Goal: Task Accomplishment & Management: Manage account settings

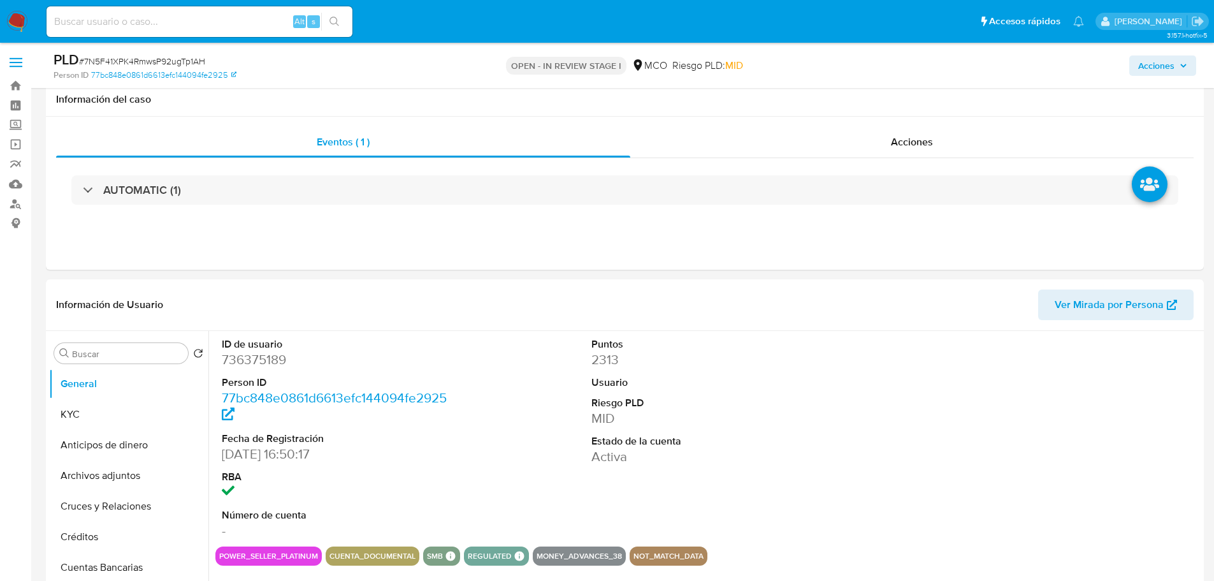
select select "10"
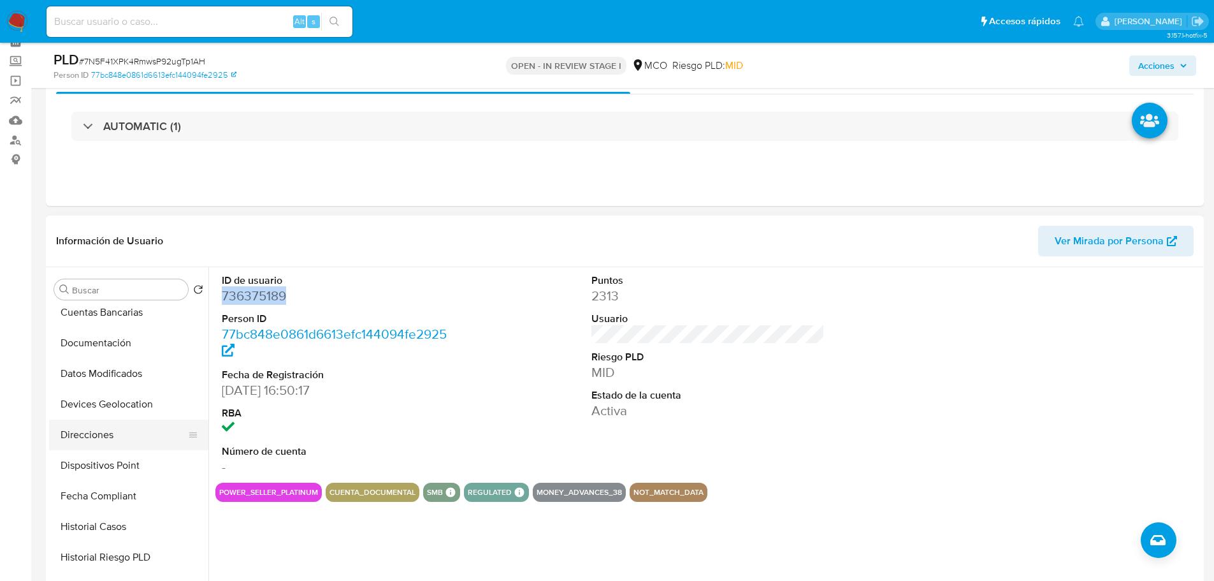
scroll to position [255, 0]
click at [86, 470] on button "Historial Casos" at bounding box center [123, 462] width 149 height 31
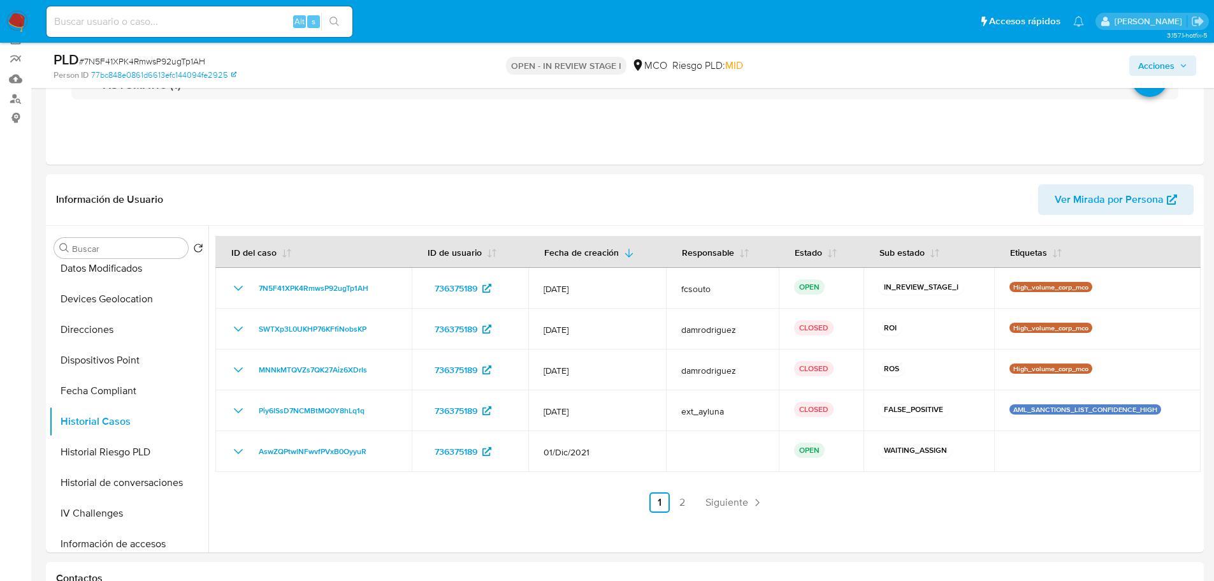
scroll to position [127, 0]
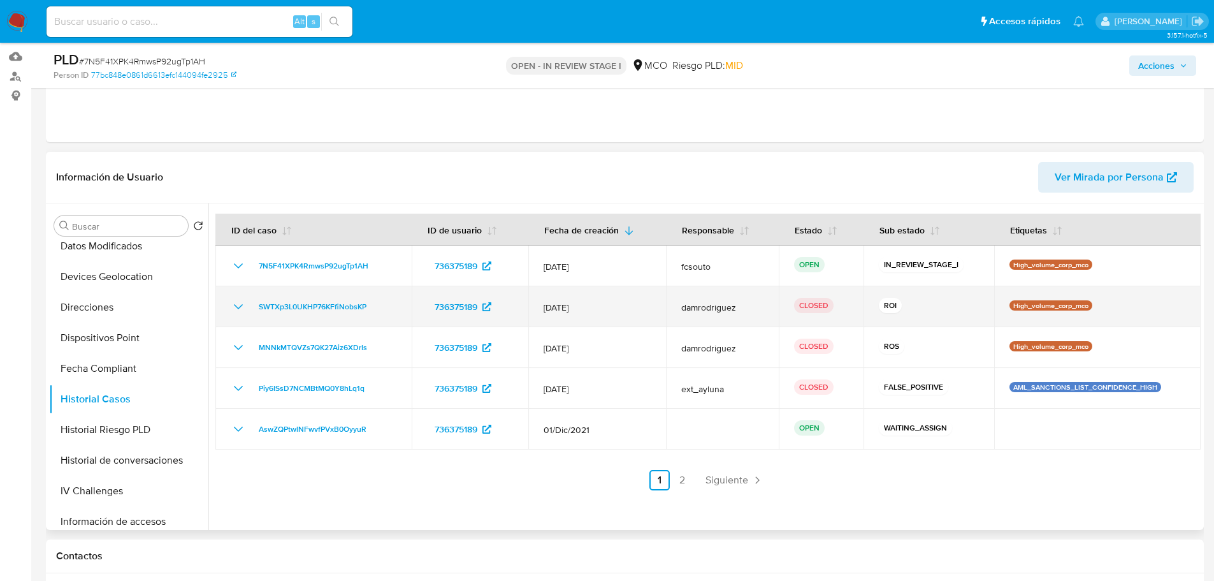
click at [241, 307] on icon "Mostrar/Ocultar" at bounding box center [238, 306] width 15 height 15
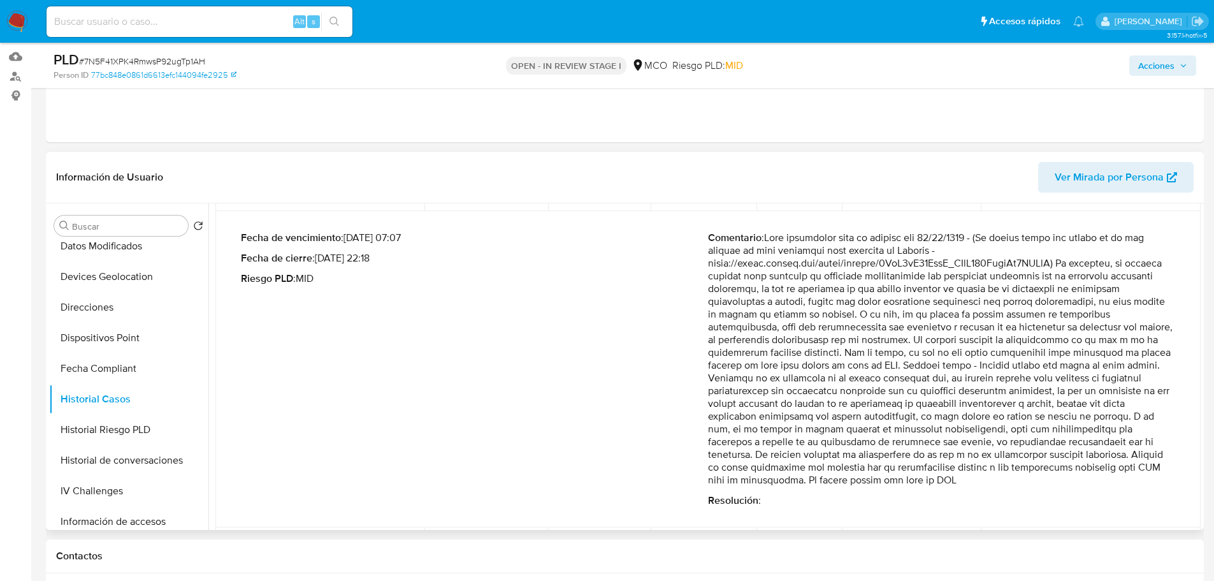
scroll to position [0, 0]
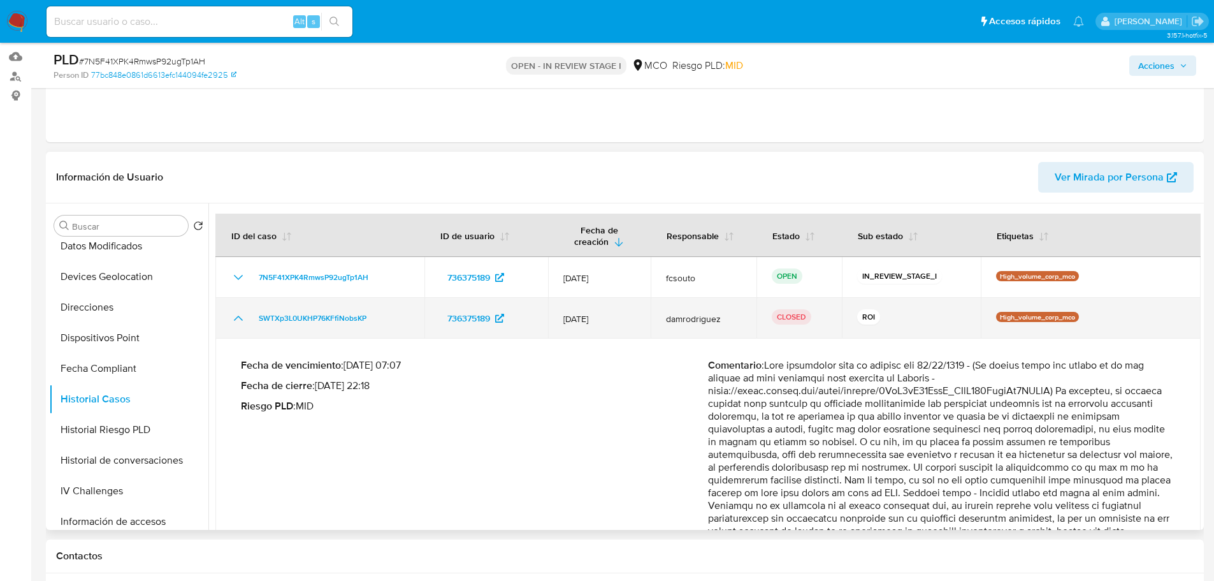
click at [230, 316] on td "SWTXp3L0UKHP76KFfiNobsKP" at bounding box center [319, 318] width 209 height 41
click at [238, 320] on icon "Mostrar/Ocultar" at bounding box center [238, 317] width 15 height 15
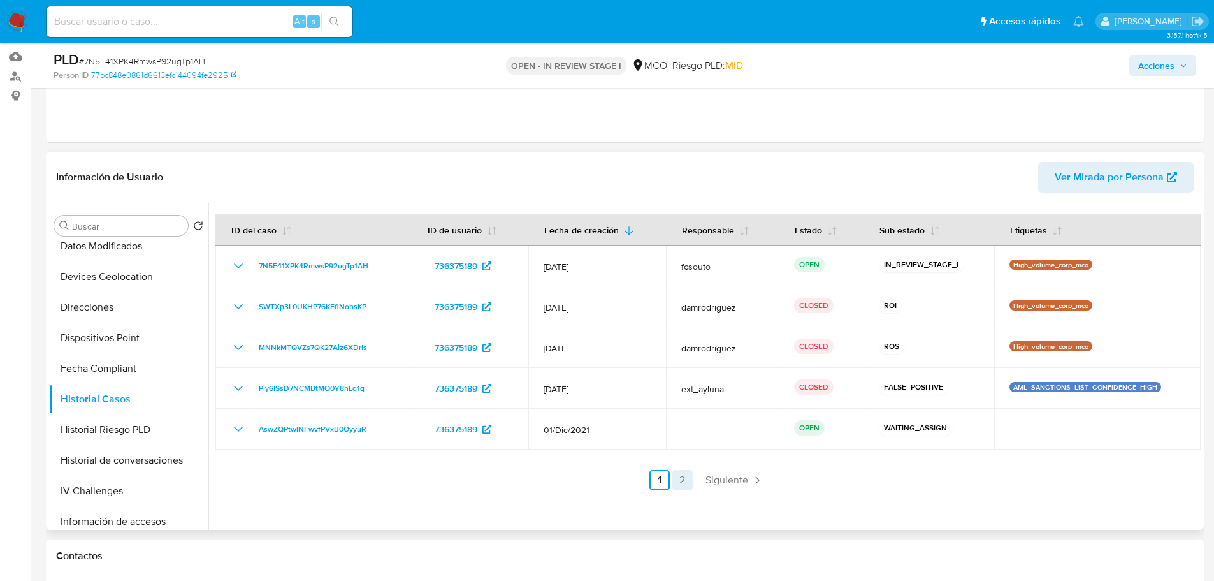
click at [681, 477] on link "2" at bounding box center [683, 480] width 20 height 20
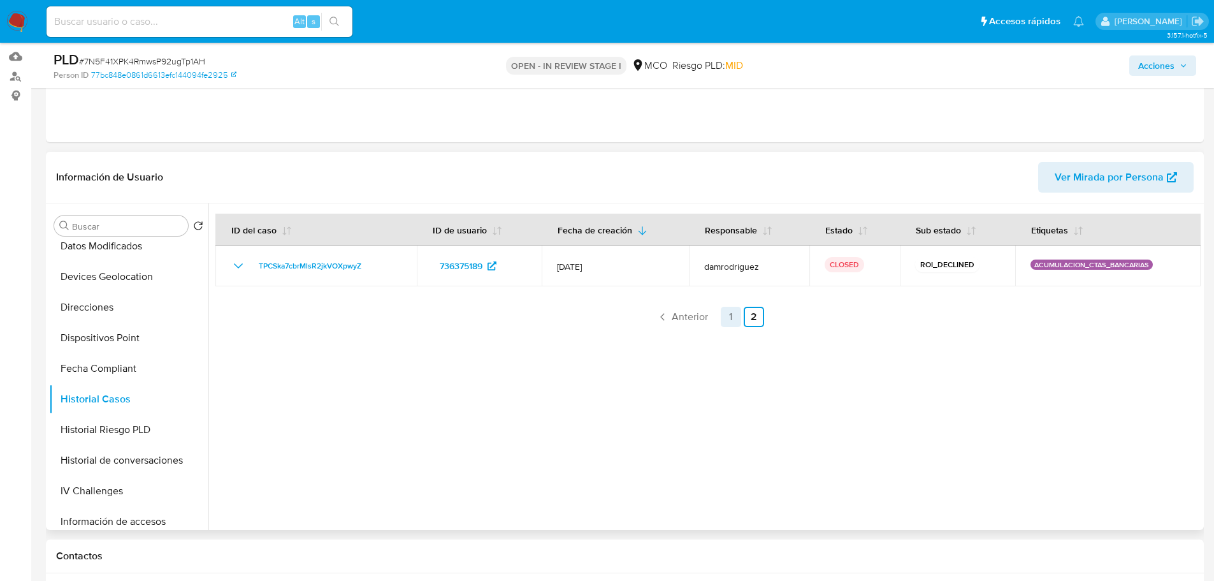
click at [723, 319] on link "1" at bounding box center [731, 317] width 20 height 20
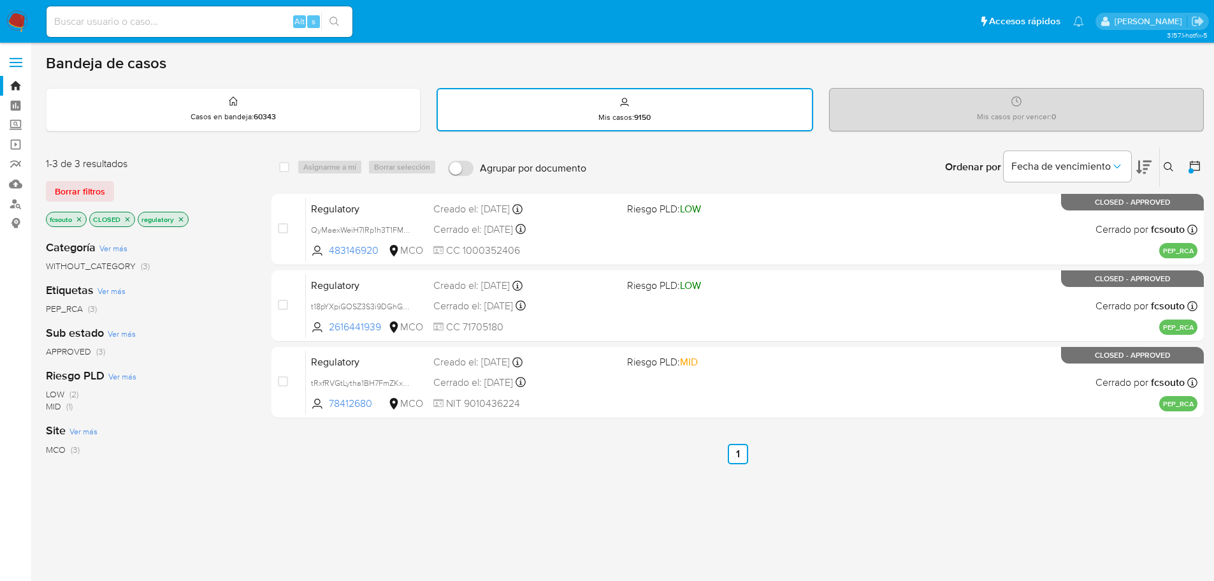
click at [180, 218] on icon "close-filter" at bounding box center [181, 219] width 8 height 8
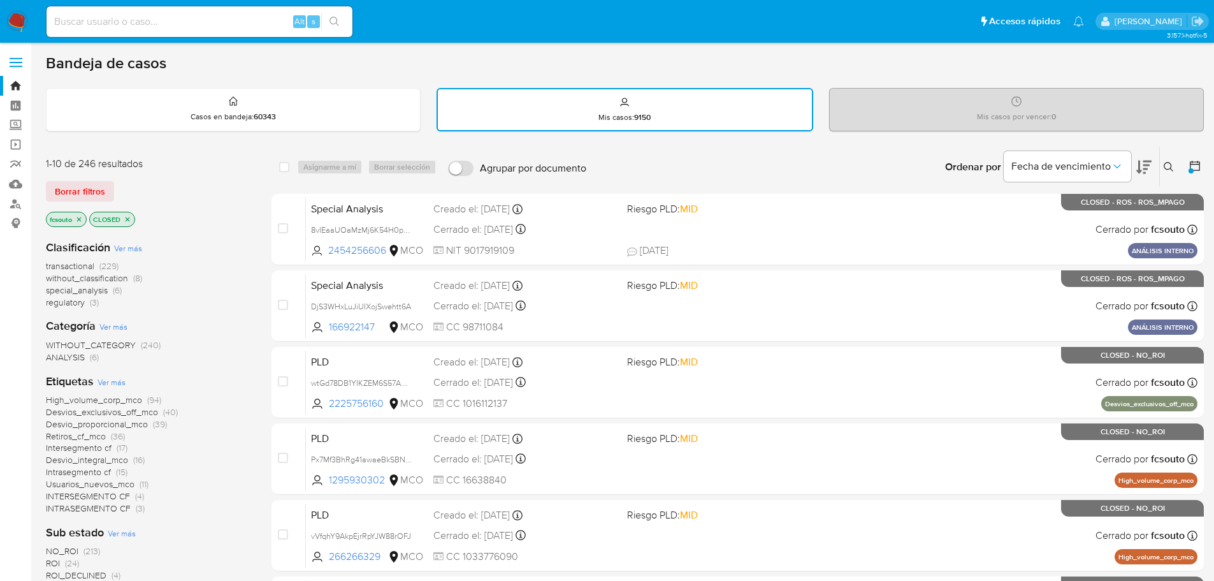
click at [116, 398] on span "High_volume_corp_mco" at bounding box center [94, 399] width 96 height 13
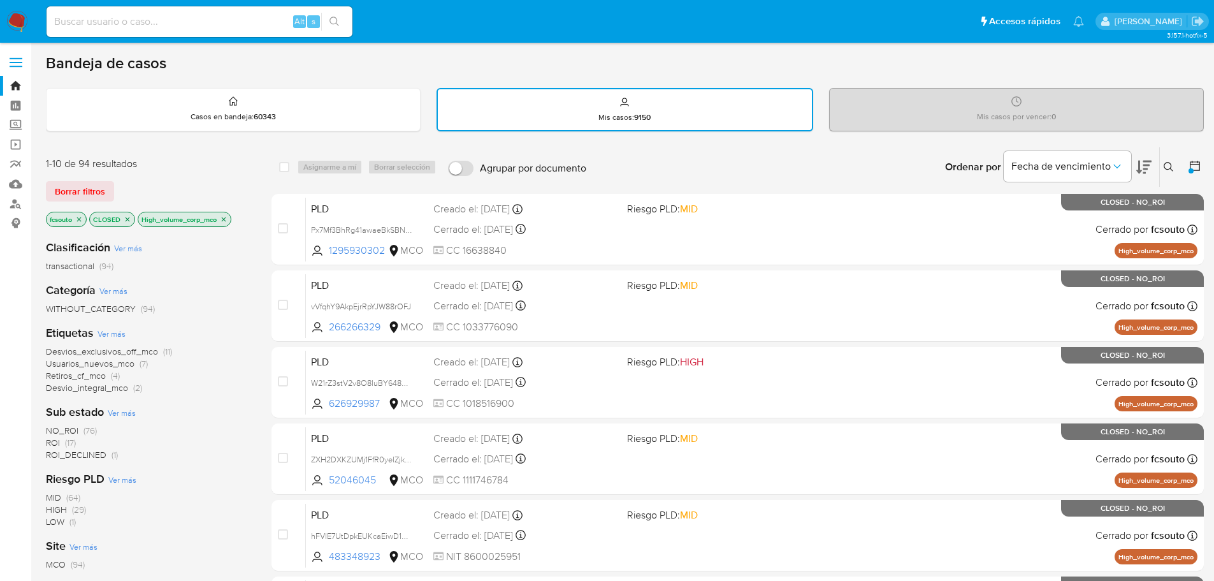
click at [1195, 170] on icon at bounding box center [1195, 165] width 13 height 13
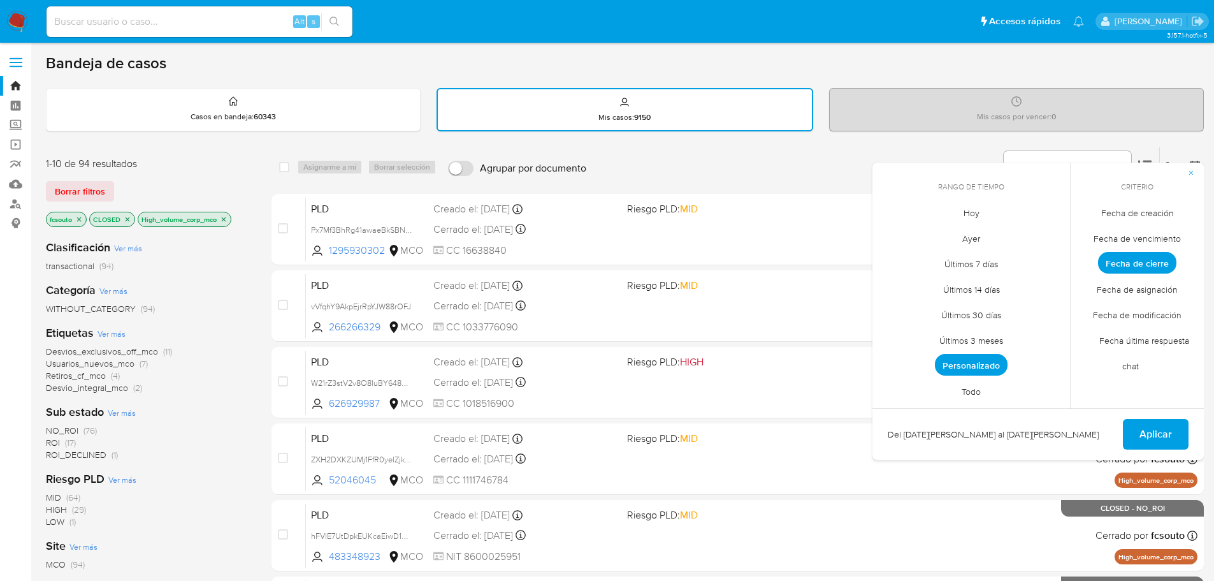
click at [978, 393] on span "Todo" at bounding box center [972, 391] width 46 height 26
click at [1139, 434] on button "Aplicar" at bounding box center [1156, 434] width 66 height 31
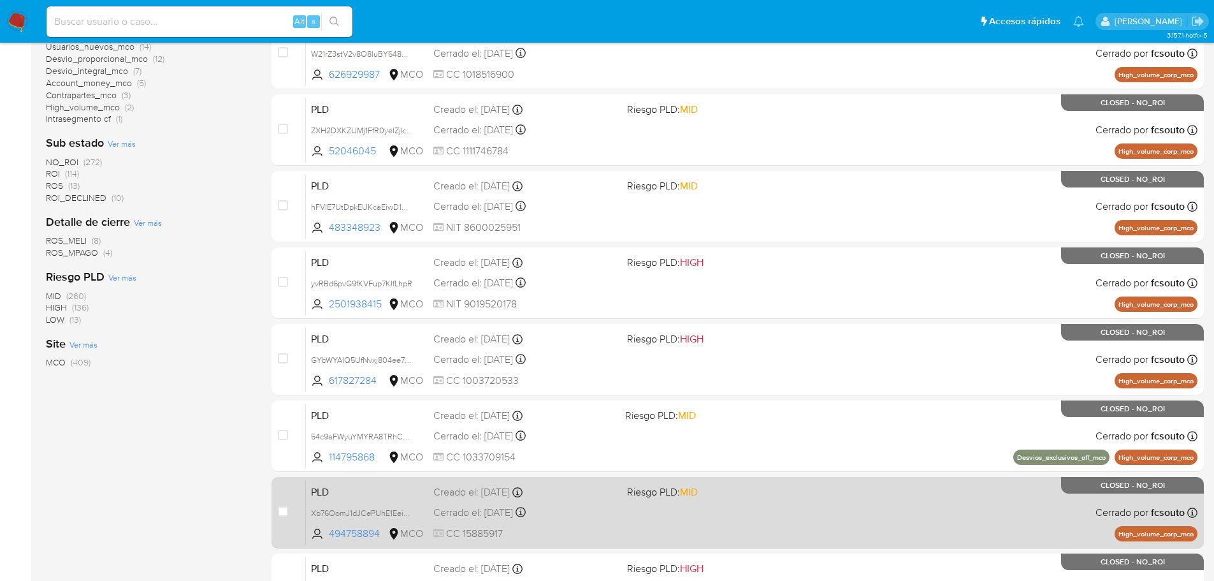
scroll to position [427, 0]
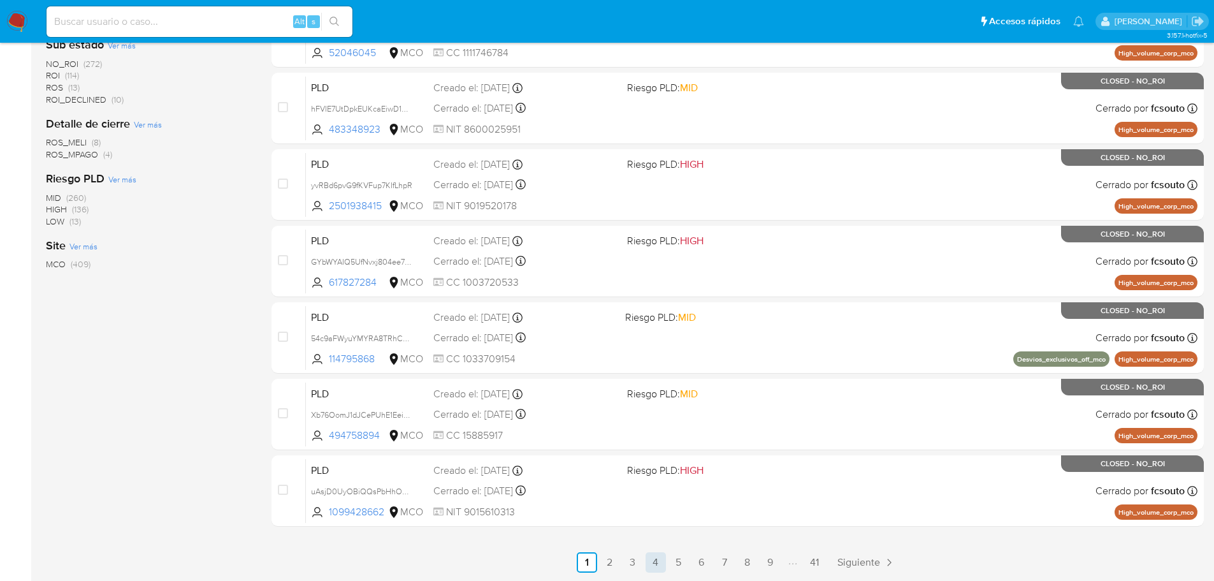
click at [655, 564] on link "4" at bounding box center [656, 562] width 20 height 20
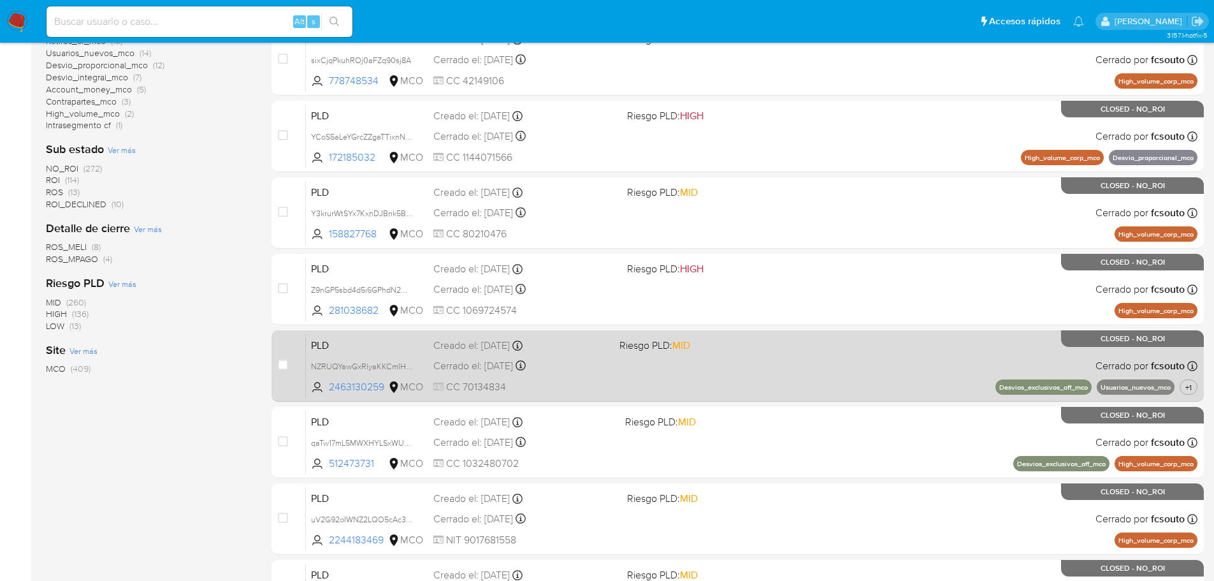
scroll to position [300, 0]
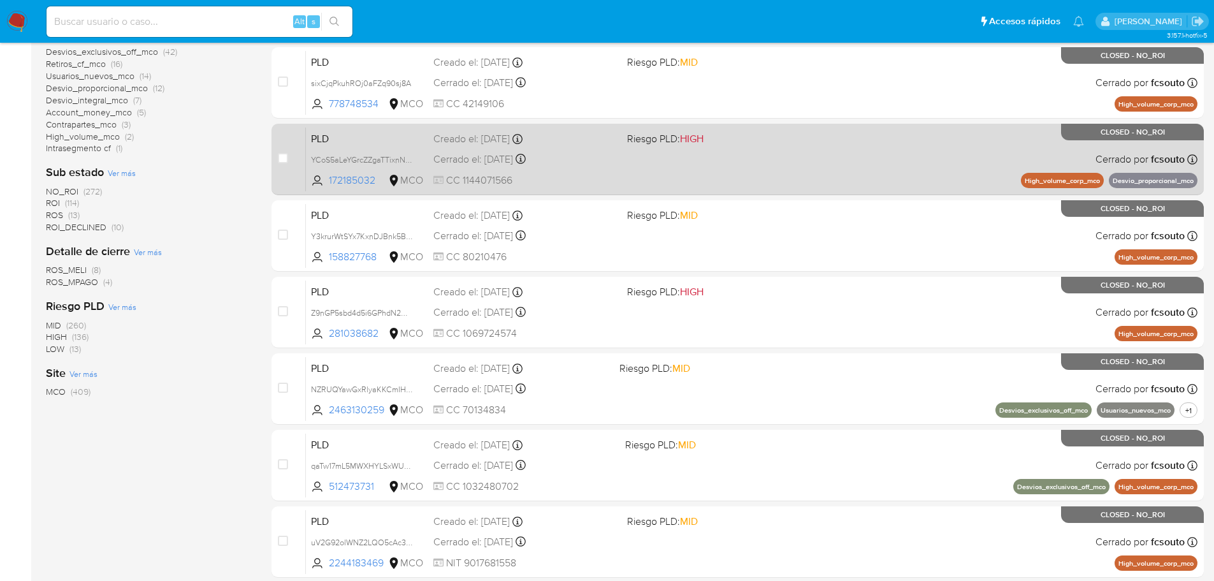
click at [602, 177] on span "CC 1144071566" at bounding box center [525, 180] width 184 height 14
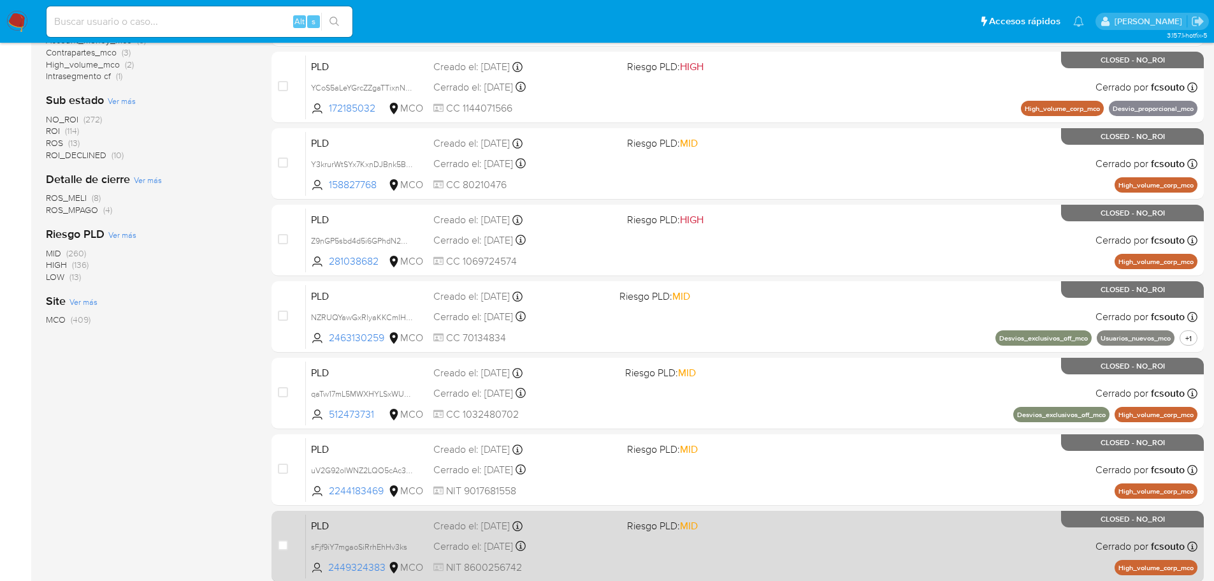
scroll to position [427, 0]
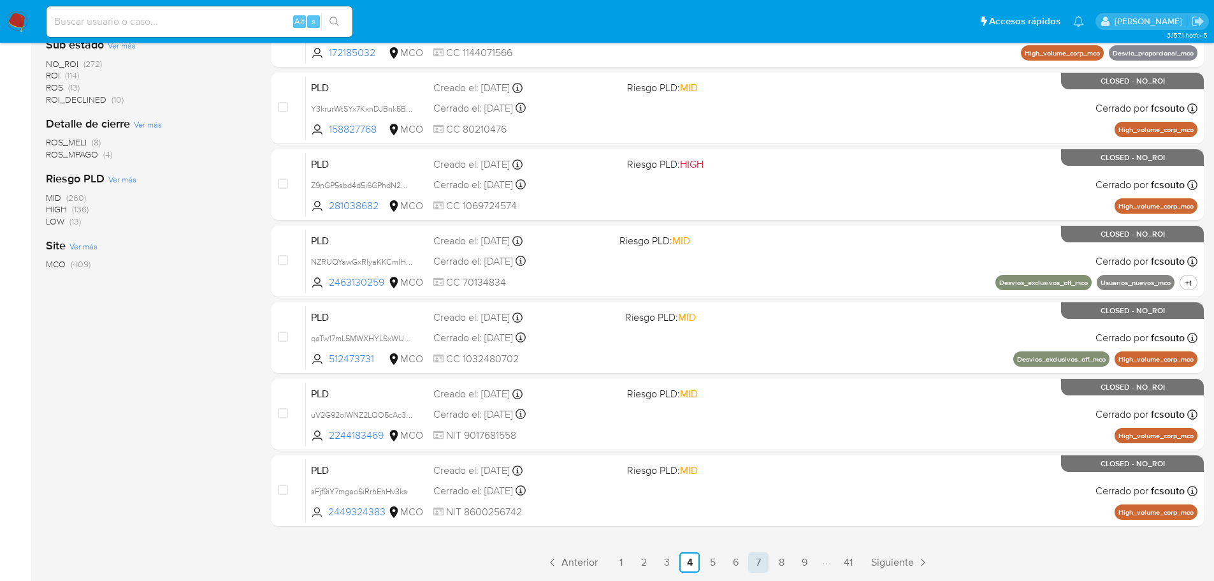
click at [764, 564] on link "7" at bounding box center [758, 562] width 20 height 20
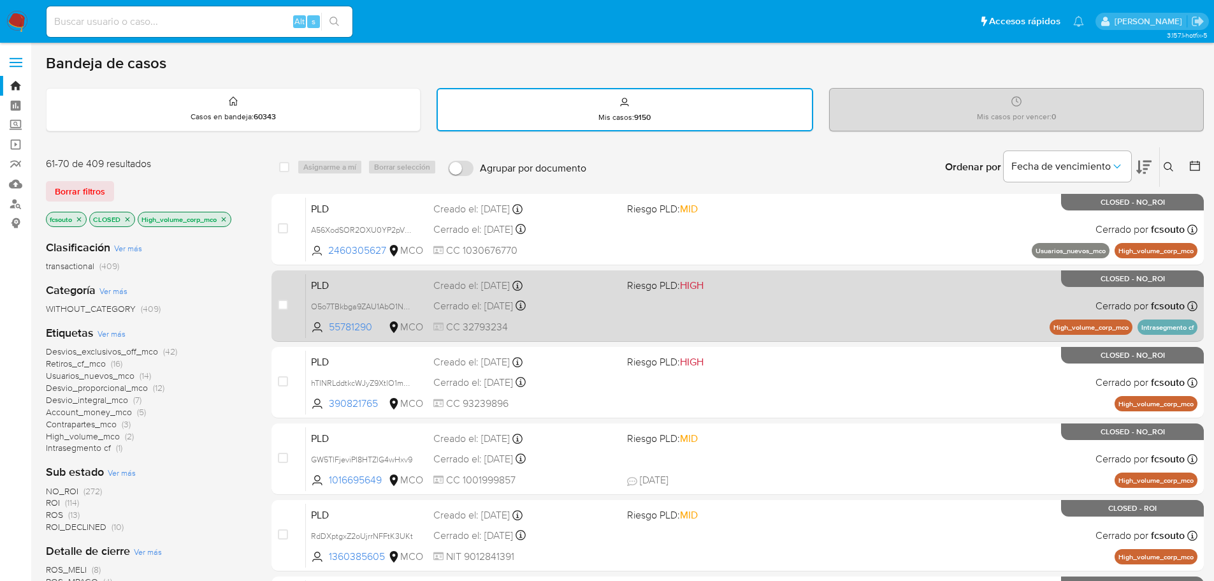
click at [668, 314] on div "PLD O5o7TBkbga9ZAU1AbO1NHrwA 55781290 MCO Riesgo PLD: HIGH Creado el: 12/07/202…" at bounding box center [752, 305] width 892 height 64
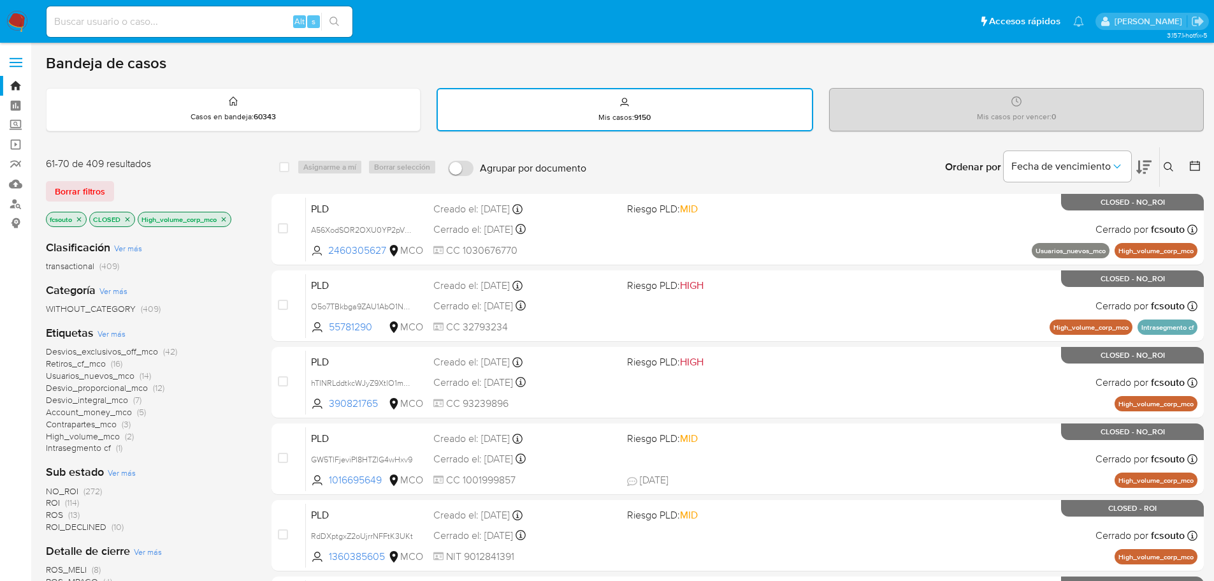
scroll to position [427, 0]
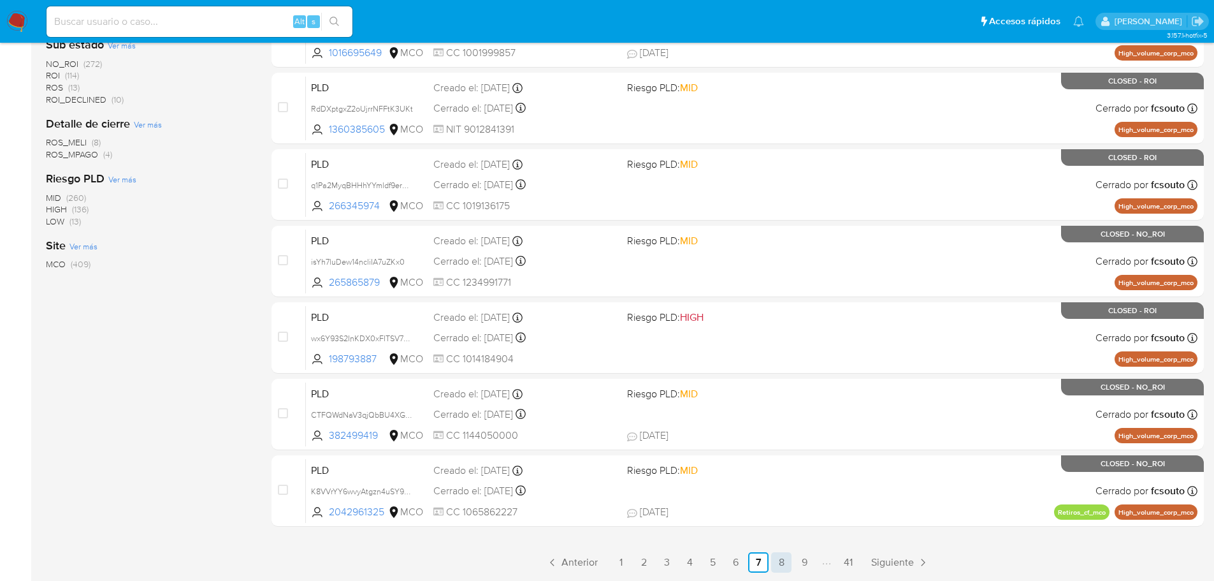
click at [785, 565] on link "8" at bounding box center [781, 562] width 20 height 20
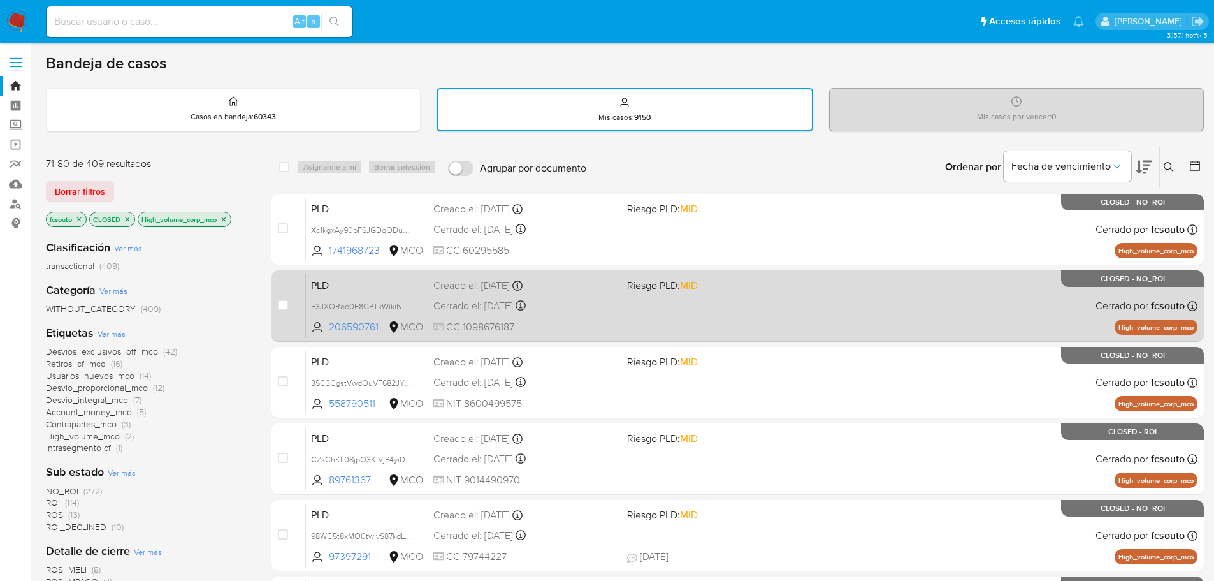
click at [587, 316] on div "PLD F3JXQReo0E8GPTkWikiNVOOd 206590761 MCO Riesgo PLD: MID Creado el: 12/06/202…" at bounding box center [752, 305] width 892 height 64
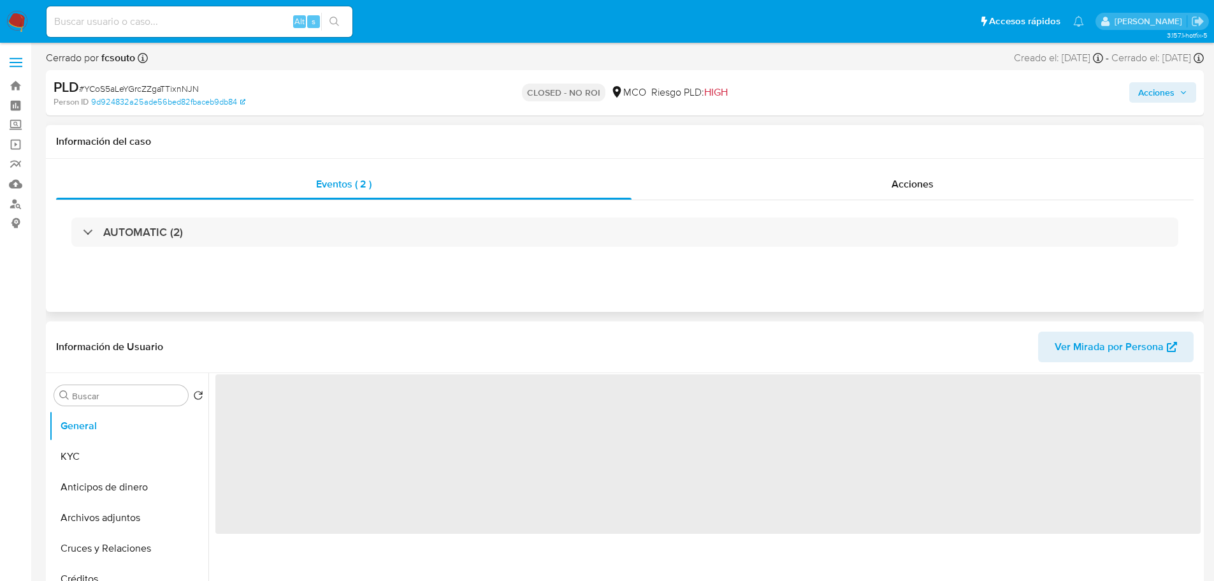
select select "10"
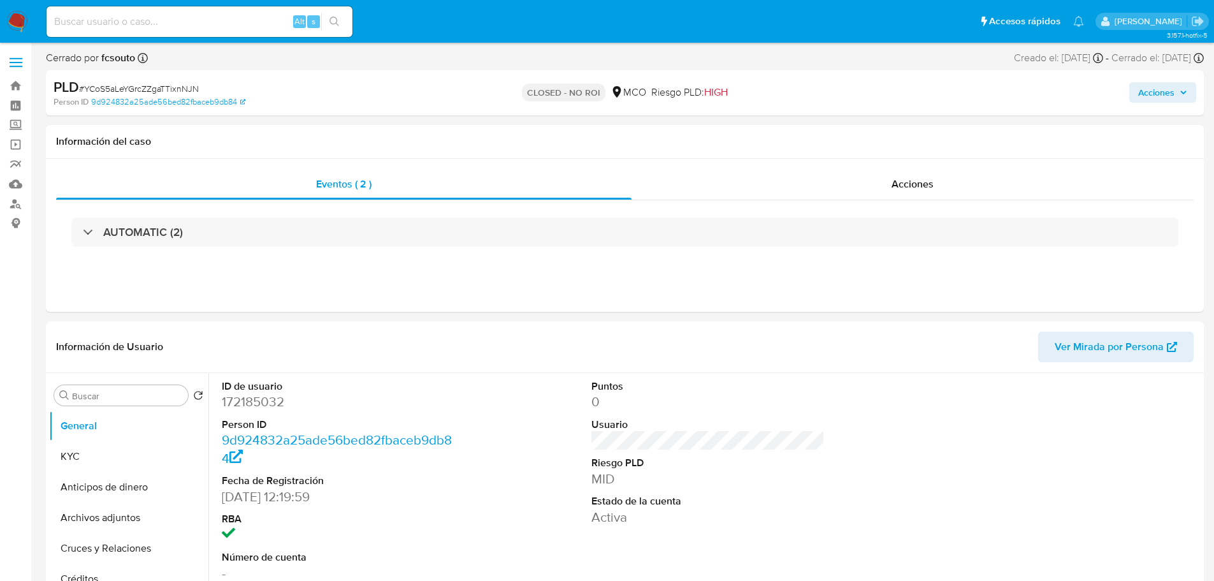
click at [1158, 98] on span "Acciones" at bounding box center [1156, 92] width 36 height 20
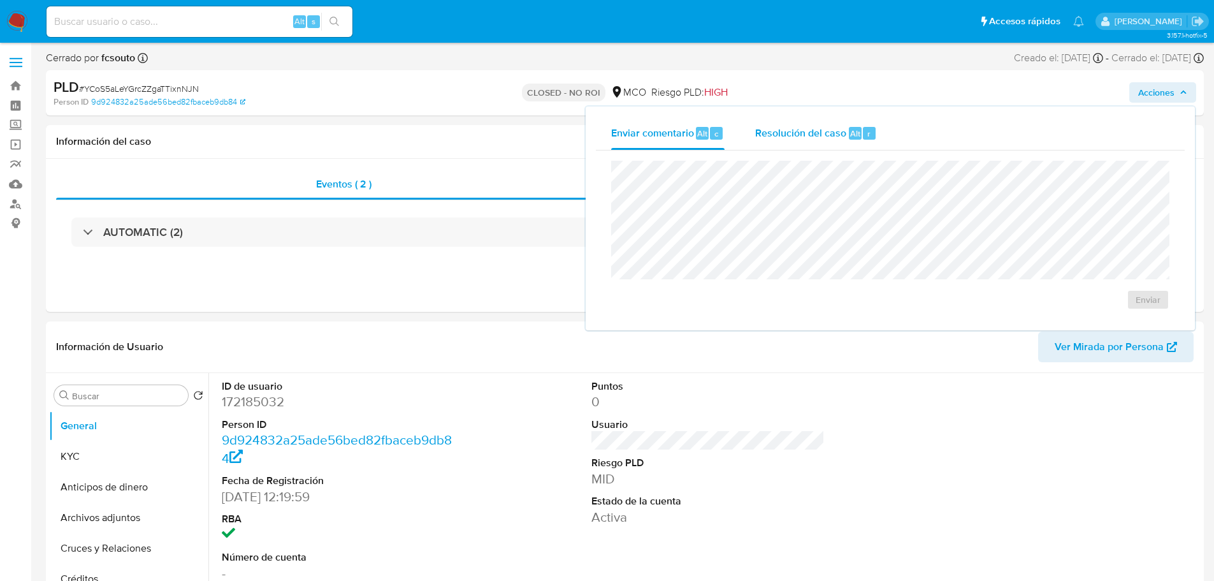
click at [804, 136] on span "Resolución del caso" at bounding box center [800, 133] width 91 height 15
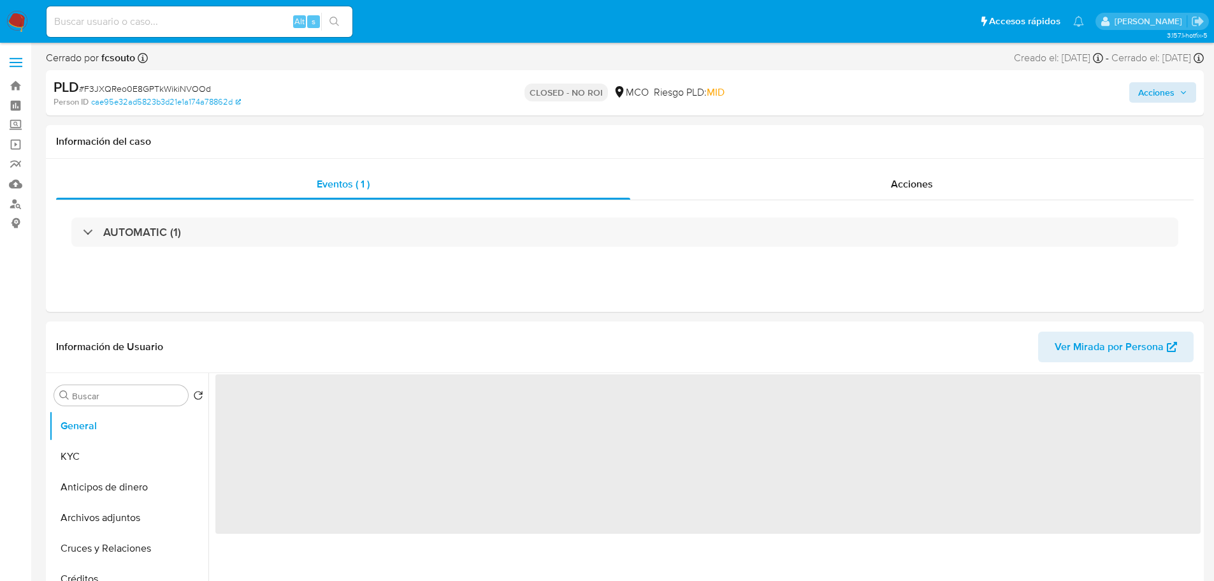
select select "10"
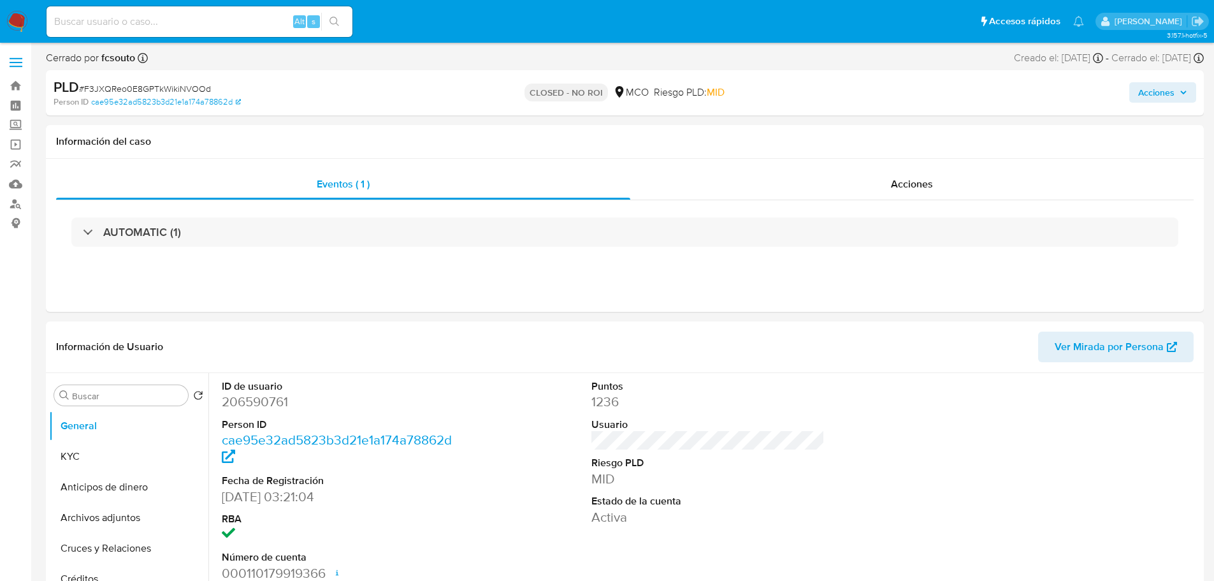
click at [1157, 92] on span "Acciones" at bounding box center [1156, 92] width 36 height 20
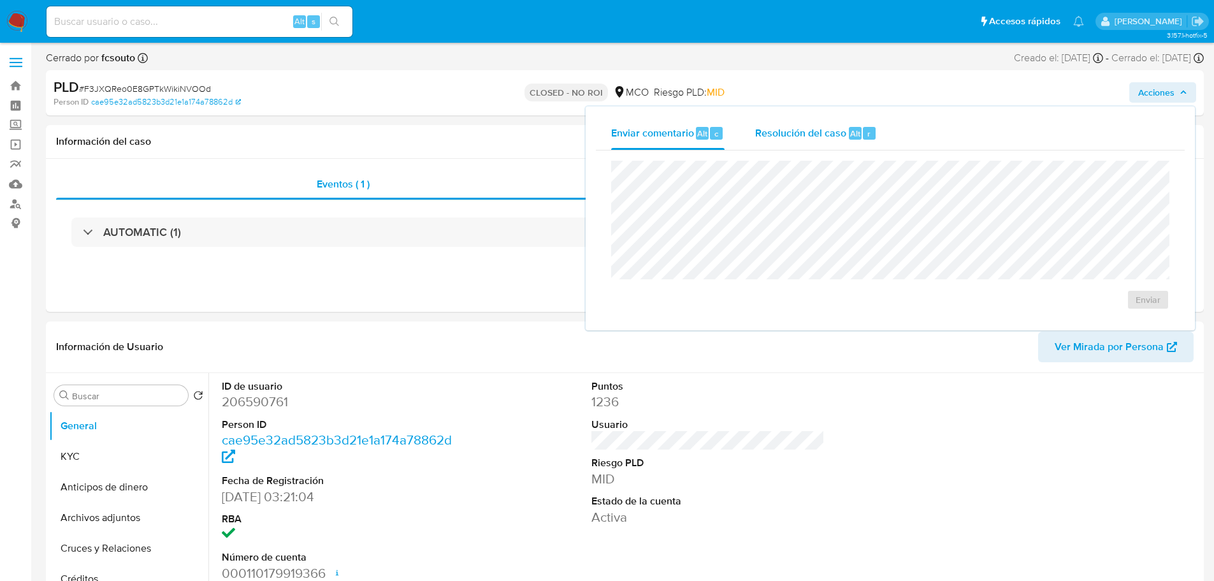
click at [842, 144] on div "Resolución del caso Alt r" at bounding box center [816, 133] width 122 height 33
